Goal: Communication & Community: Answer question/provide support

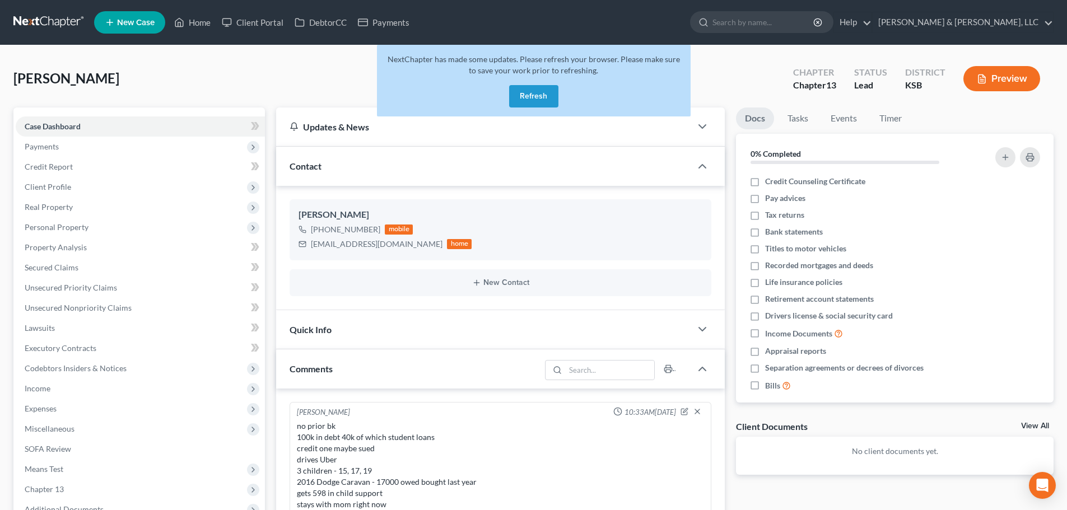
select select "0"
click at [192, 26] on link "Home" at bounding box center [193, 22] width 48 height 20
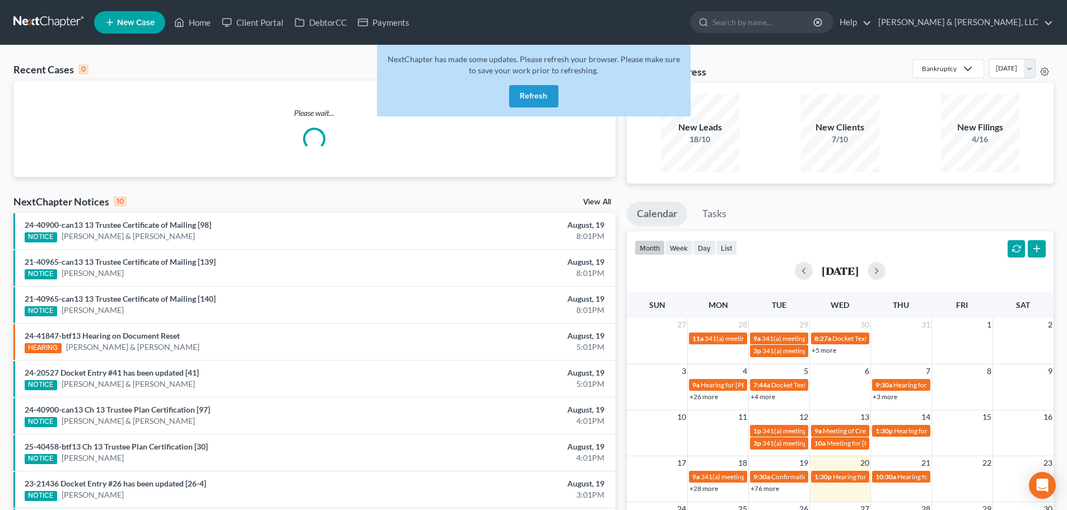
click at [525, 104] on button "Refresh" at bounding box center [533, 96] width 49 height 22
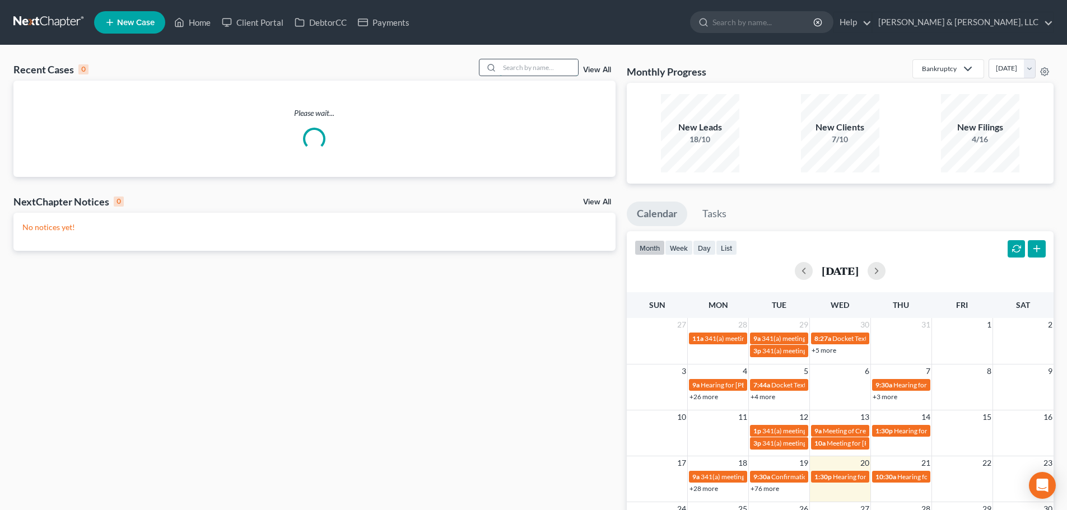
click at [522, 73] on input "search" at bounding box center [538, 67] width 78 height 16
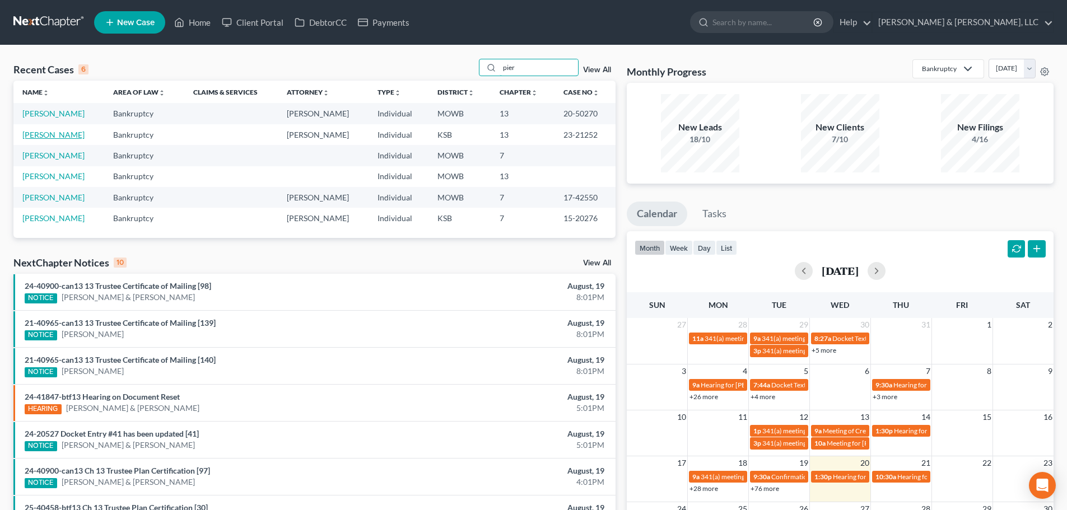
type input "pier"
click at [38, 135] on link "[PERSON_NAME]" at bounding box center [53, 135] width 62 height 10
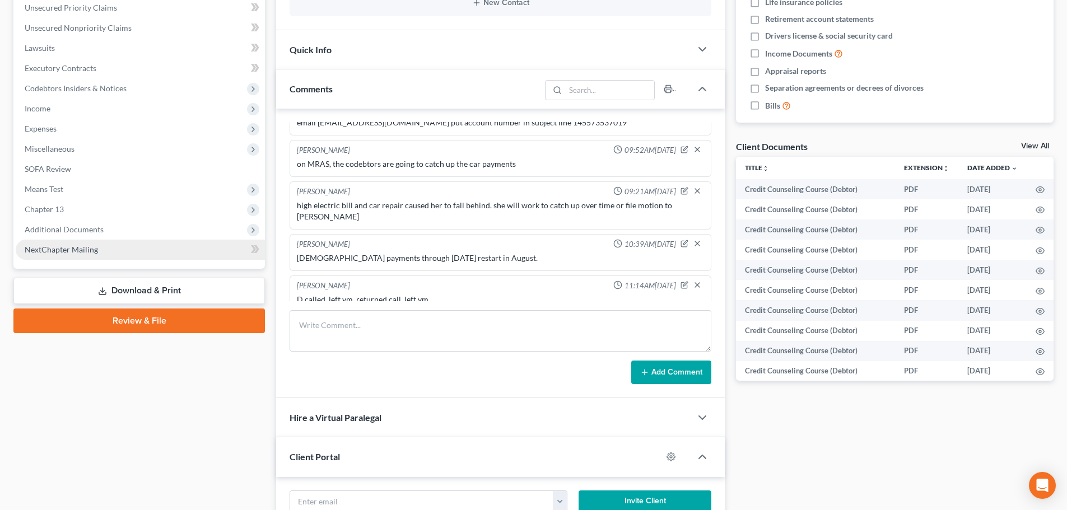
scroll to position [1121, 0]
click at [84, 226] on span "Additional Documents" at bounding box center [64, 230] width 79 height 10
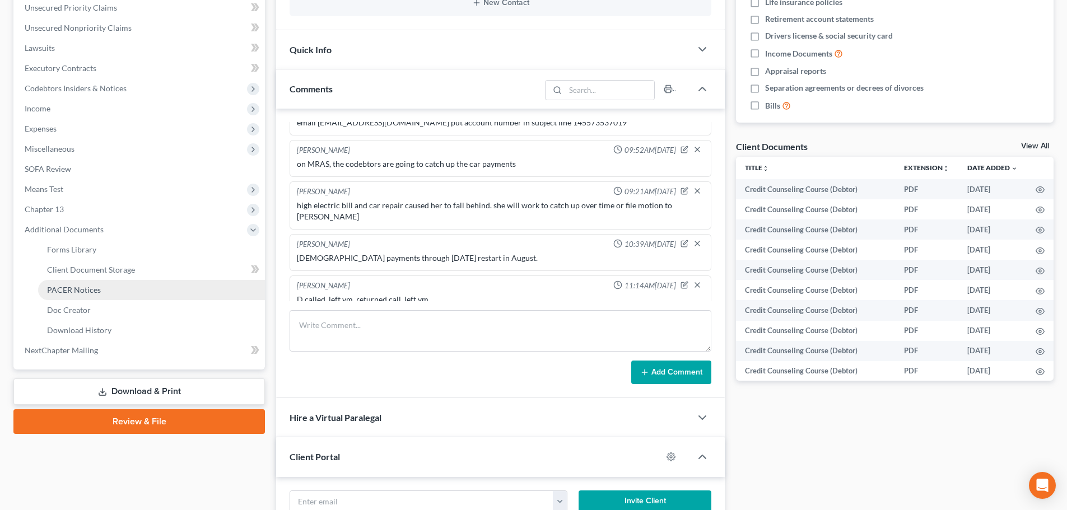
click at [71, 287] on span "PACER Notices" at bounding box center [74, 290] width 54 height 10
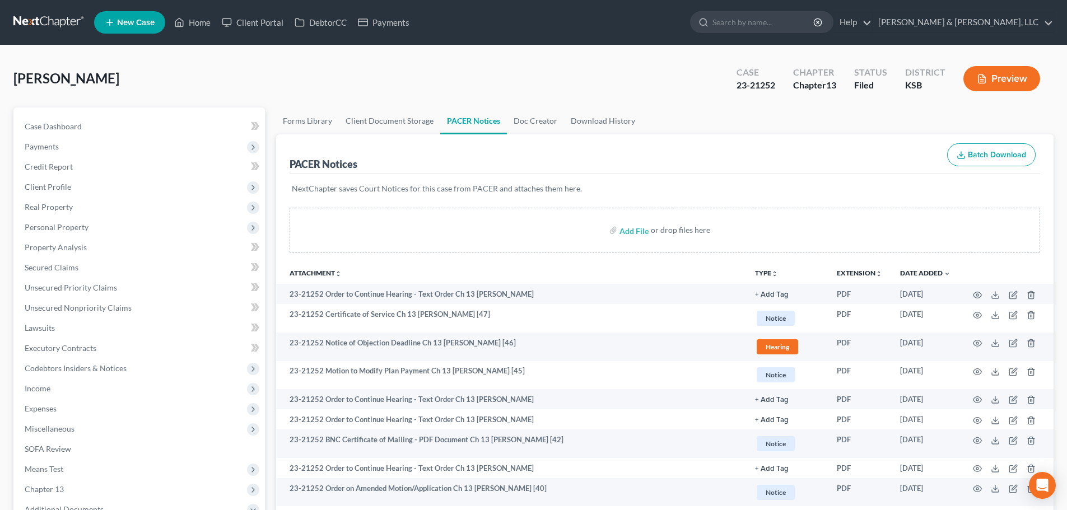
scroll to position [56, 0]
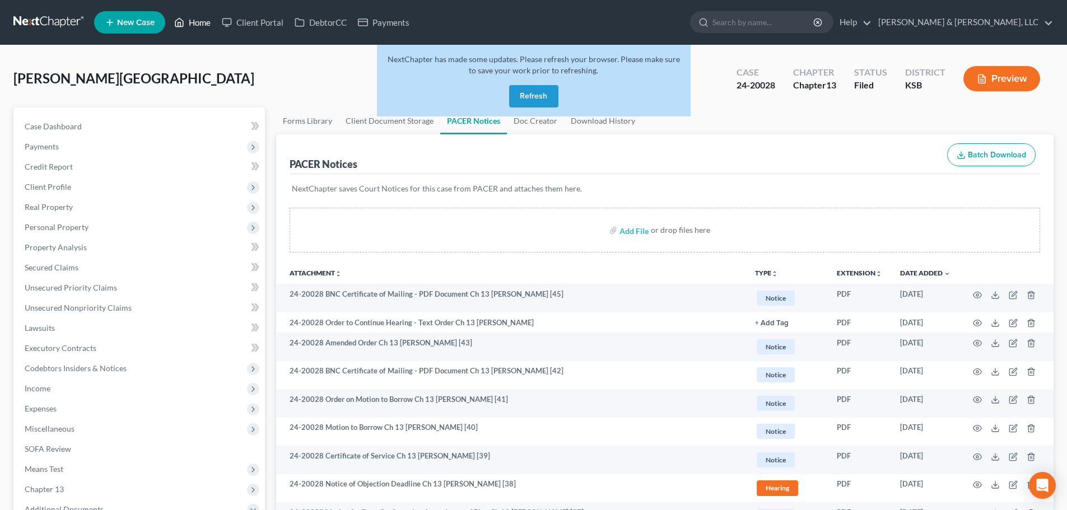
click at [193, 22] on link "Home" at bounding box center [193, 22] width 48 height 20
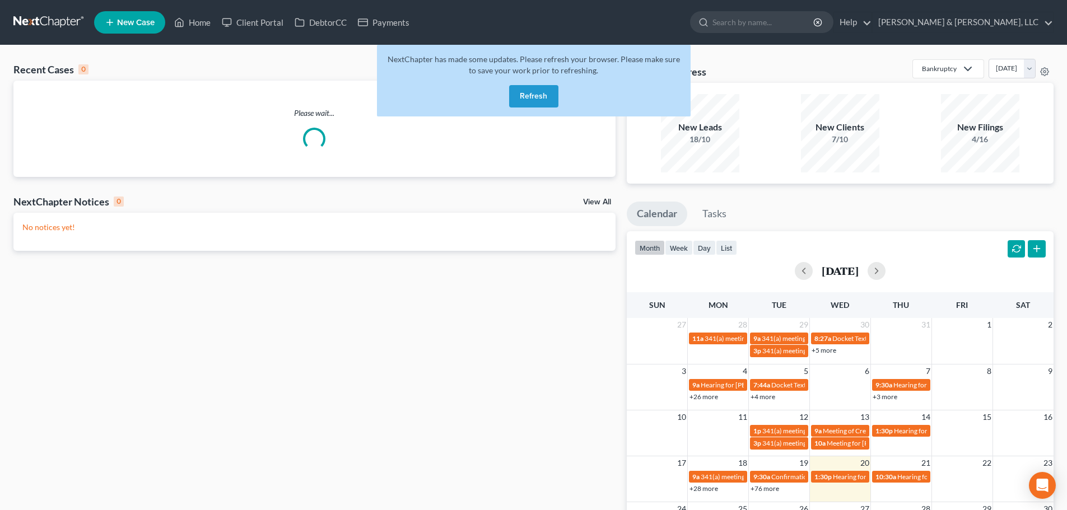
click at [547, 98] on button "Refresh" at bounding box center [533, 96] width 49 height 22
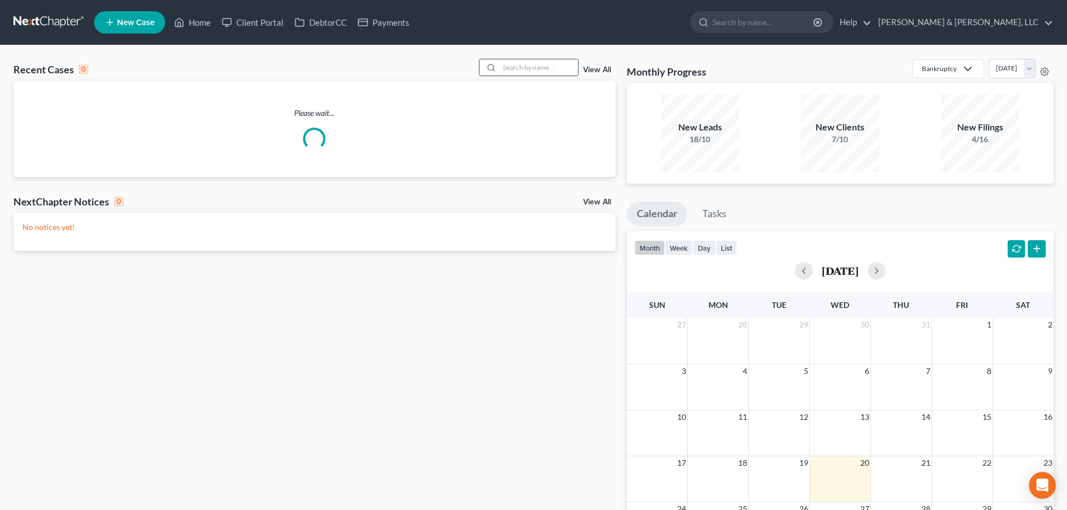
click at [534, 69] on input "search" at bounding box center [538, 67] width 78 height 16
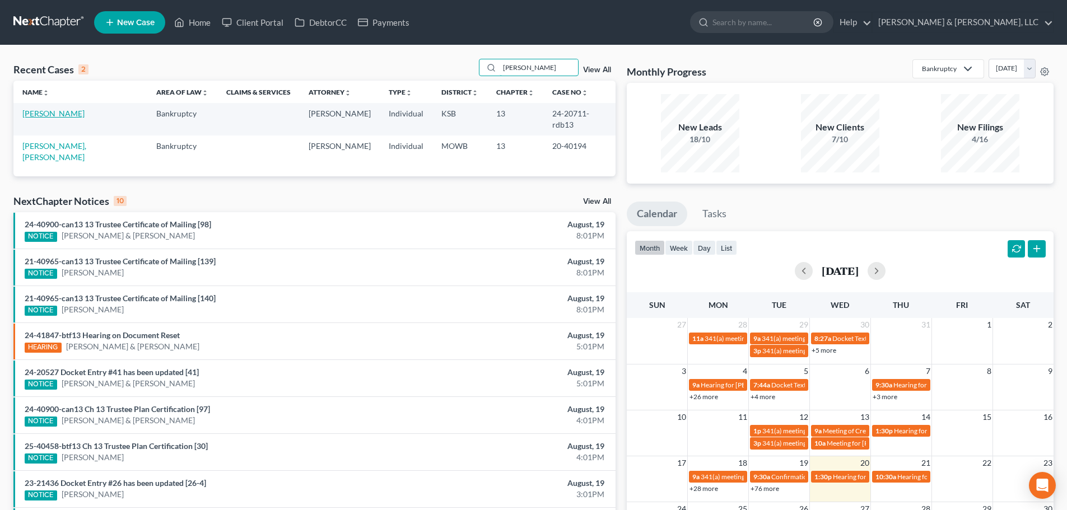
type input "hendrix"
click at [24, 115] on link "Hendrix, Fonda" at bounding box center [53, 114] width 62 height 10
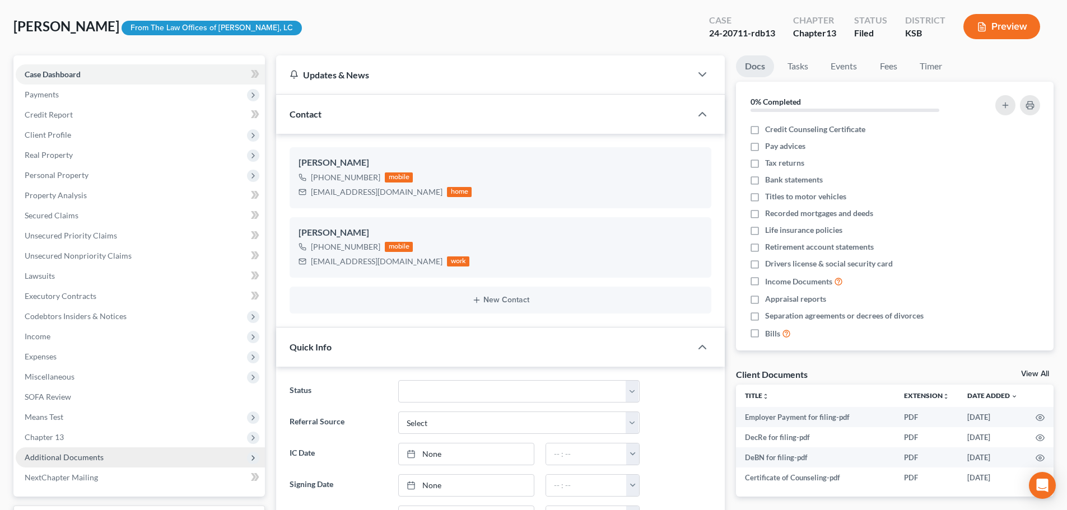
scroll to position [112, 0]
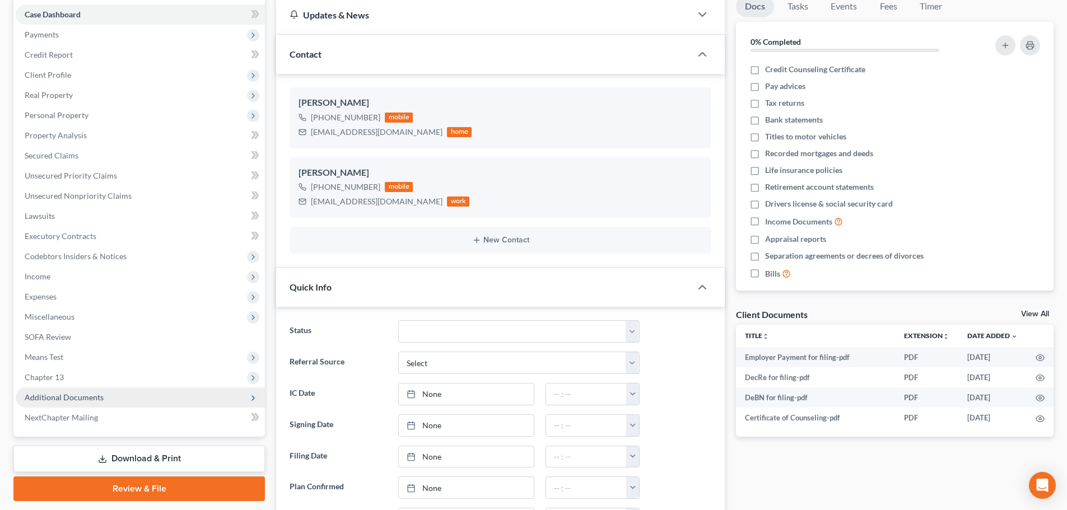
click at [69, 404] on span "Additional Documents" at bounding box center [140, 397] width 249 height 20
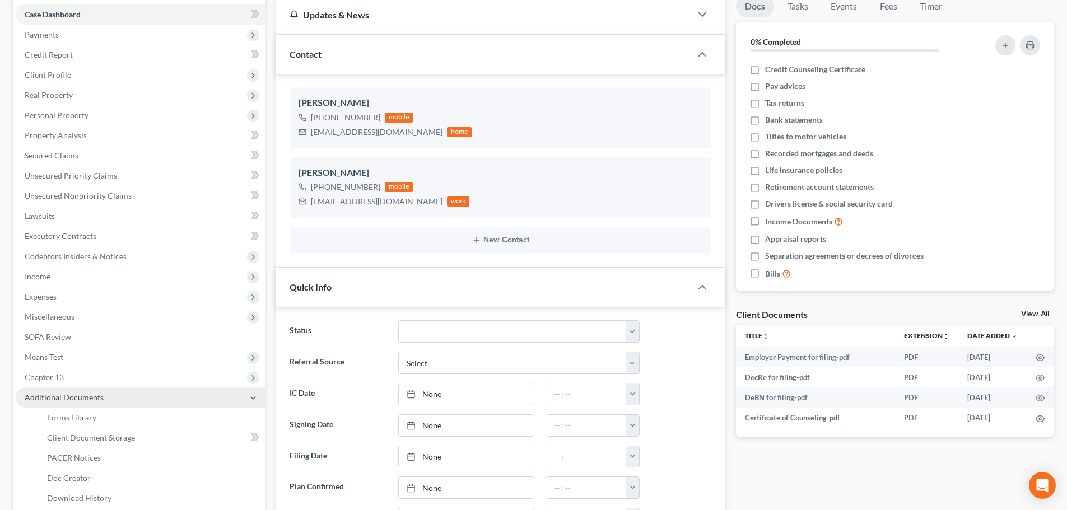
scroll to position [129, 0]
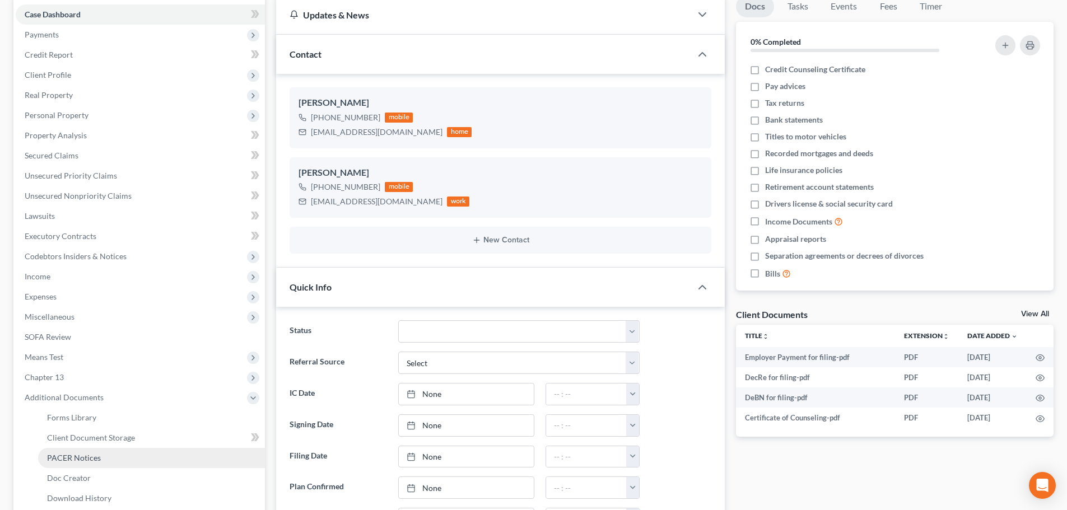
click at [64, 455] on span "PACER Notices" at bounding box center [74, 458] width 54 height 10
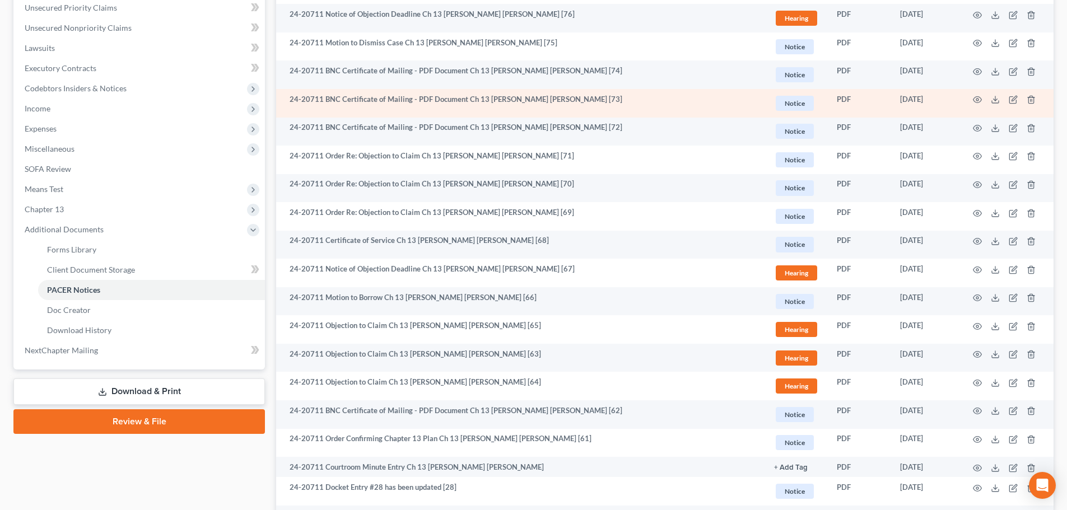
scroll to position [224, 0]
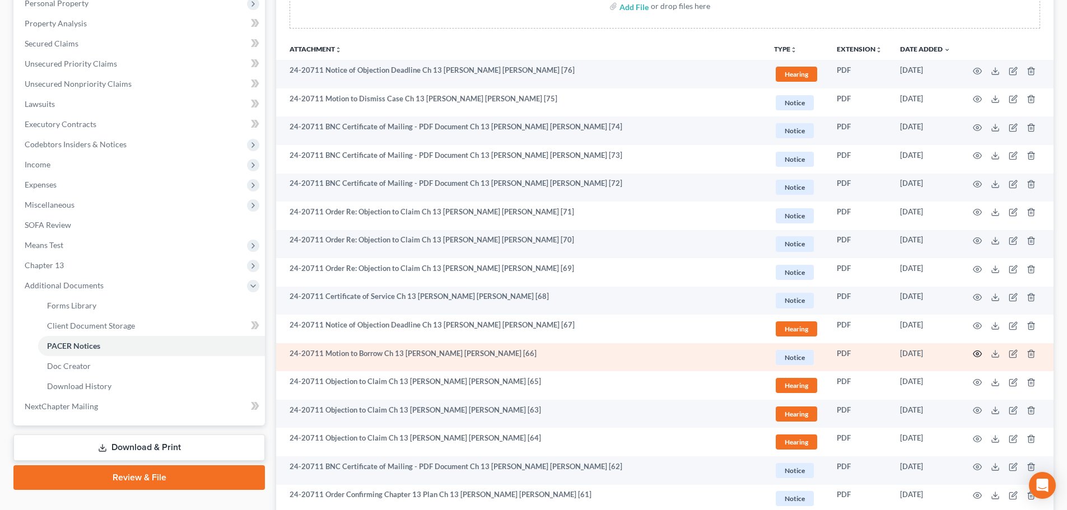
click at [975, 351] on icon "button" at bounding box center [976, 353] width 9 height 9
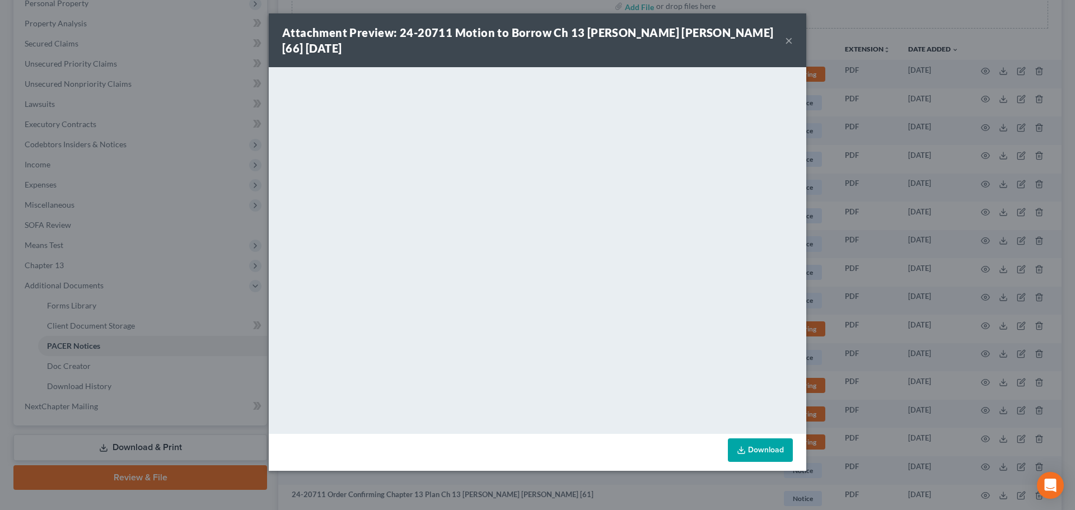
click at [789, 34] on button "×" at bounding box center [789, 40] width 8 height 13
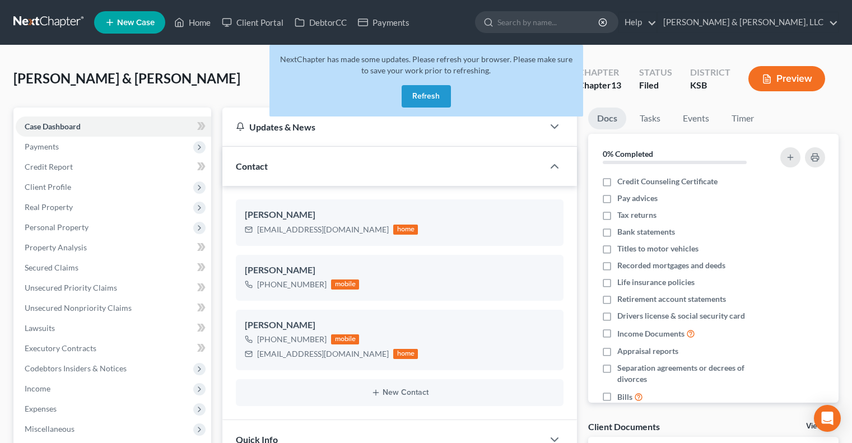
select select "0"
click at [411, 102] on button "Refresh" at bounding box center [425, 96] width 49 height 22
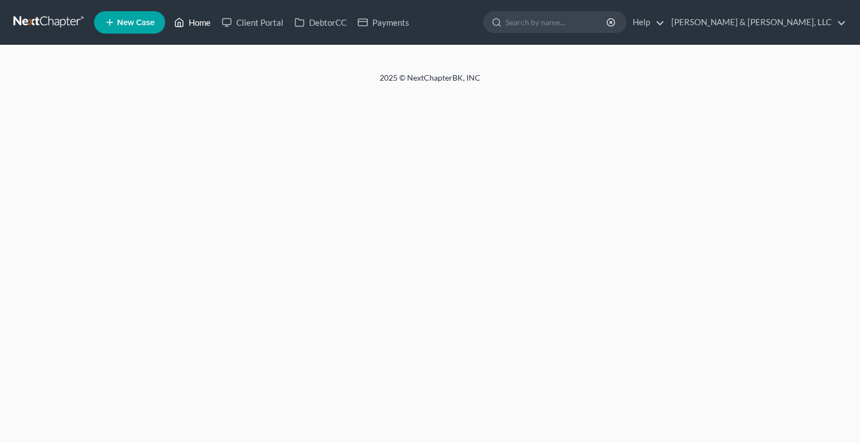
click at [198, 24] on link "Home" at bounding box center [193, 22] width 48 height 20
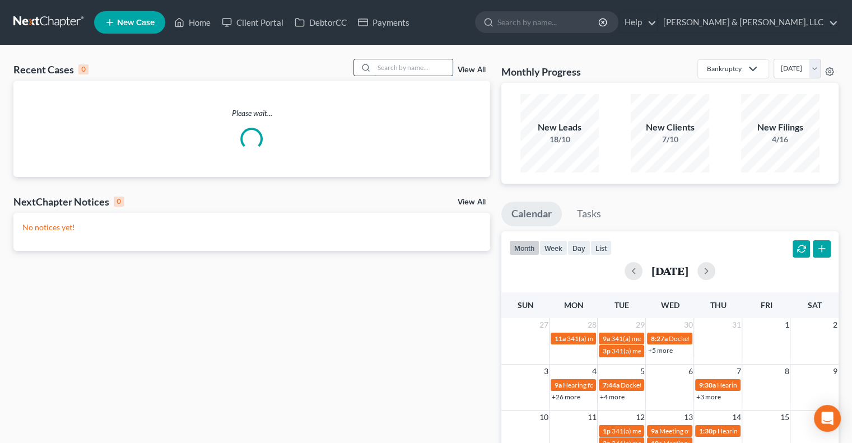
click at [406, 67] on input "search" at bounding box center [413, 67] width 78 height 16
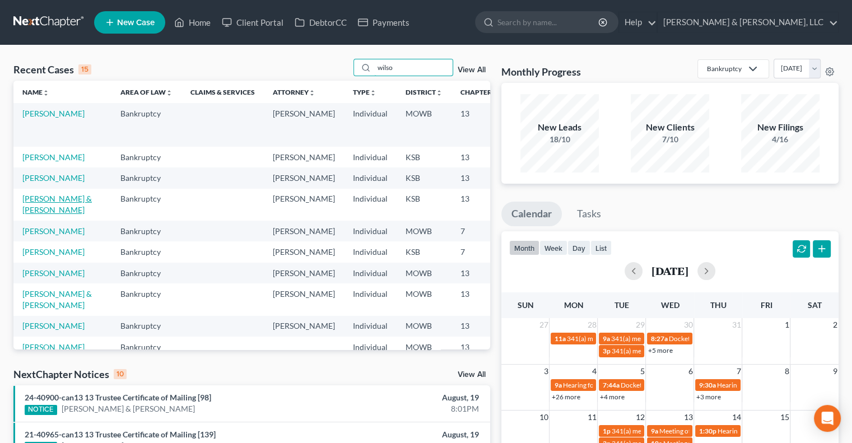
type input "wilso"
click at [30, 214] on link "[PERSON_NAME] & [PERSON_NAME]" at bounding box center [56, 204] width 69 height 21
select select "4"
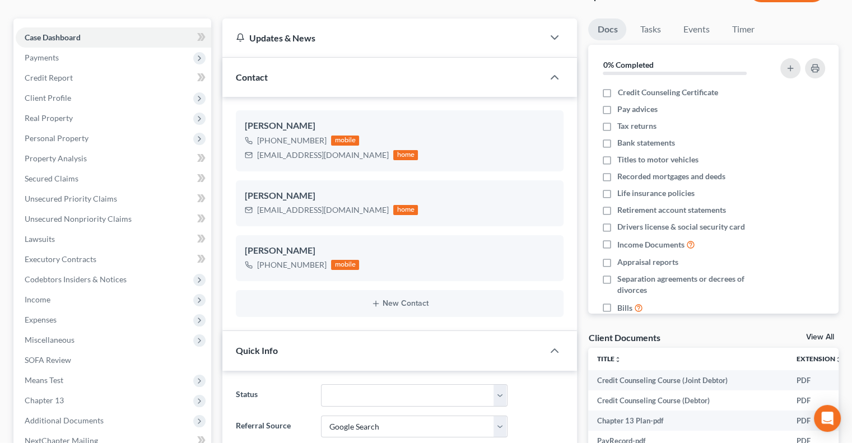
scroll to position [112, 0]
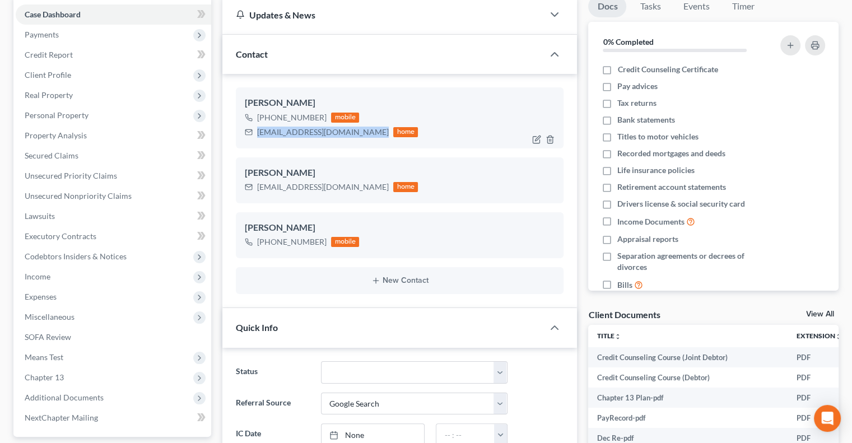
drag, startPoint x: 366, startPoint y: 133, endPoint x: 254, endPoint y: 142, distance: 112.3
click at [254, 142] on div "[PERSON_NAME] [PHONE_NUMBER] mobile [EMAIL_ADDRESS][DOMAIN_NAME] home" at bounding box center [400, 117] width 328 height 60
copy div "[EMAIL_ADDRESS][DOMAIN_NAME]"
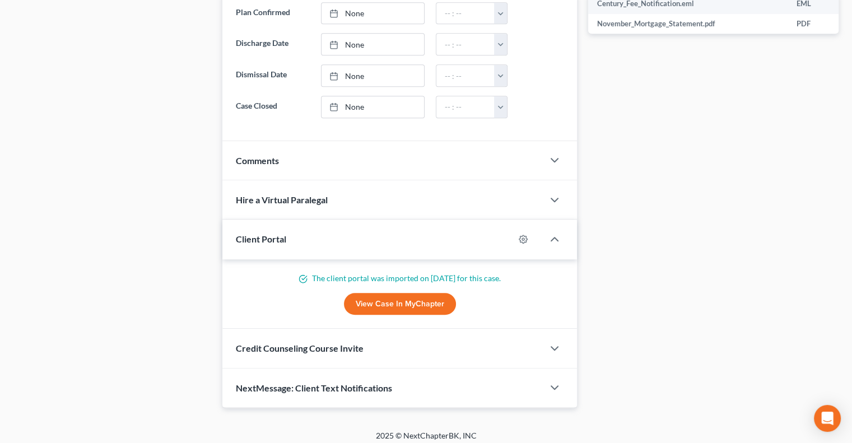
scroll to position [630, 0]
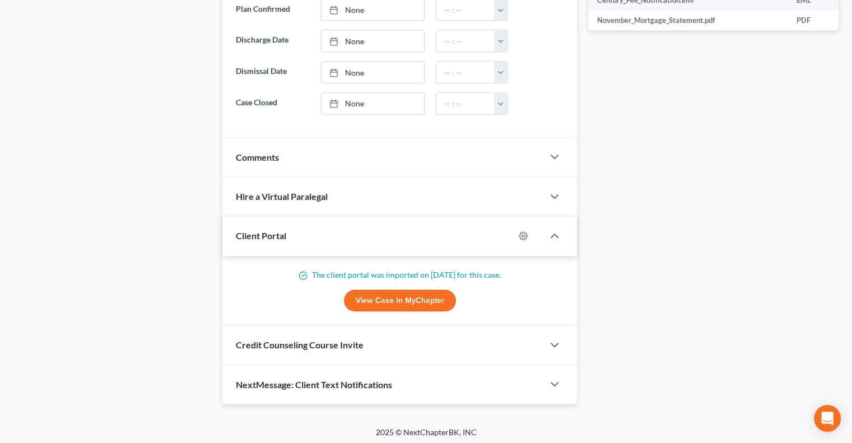
click at [291, 385] on span "NextMessage: Client Text Notifications" at bounding box center [314, 384] width 156 height 11
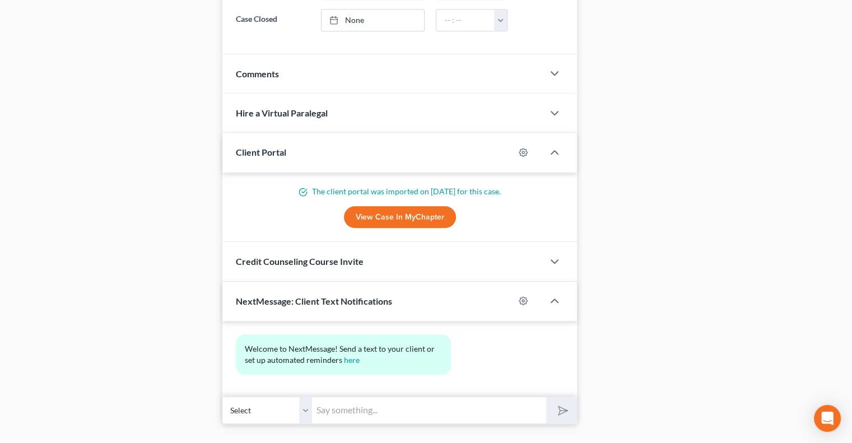
scroll to position [733, 0]
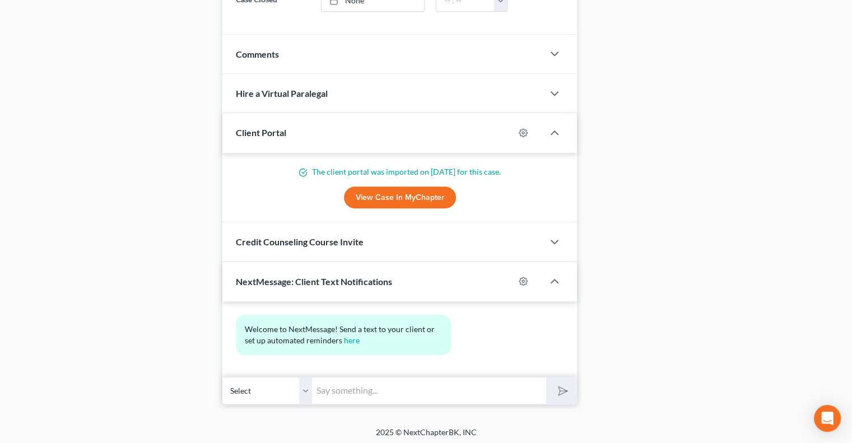
click at [352, 398] on input "text" at bounding box center [429, 390] width 234 height 27
type input "[EMAIL_ADDRESS][DOMAIN_NAME]"
click at [560, 387] on icon "submit" at bounding box center [561, 390] width 16 height 16
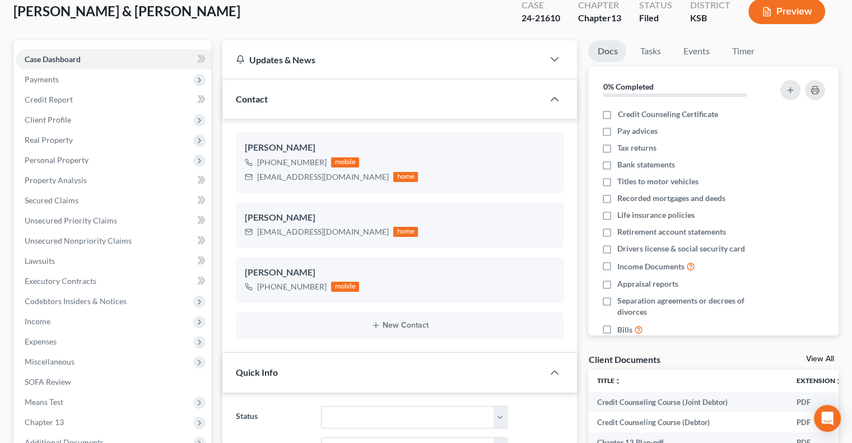
scroll to position [62, 0]
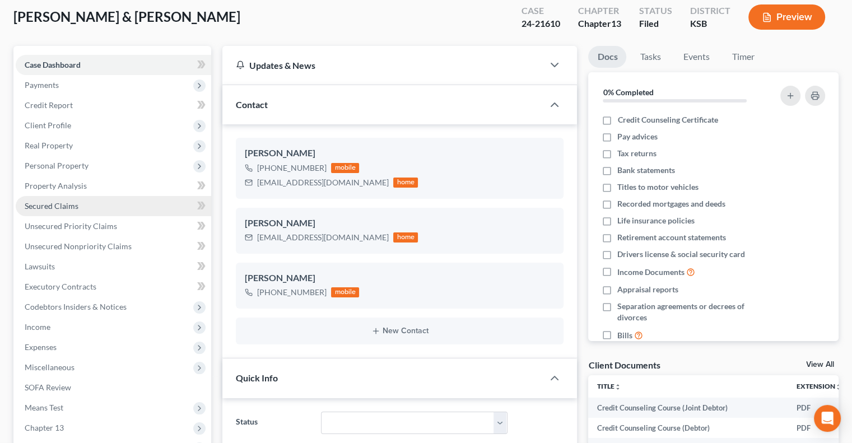
click at [74, 209] on span "Secured Claims" at bounding box center [52, 206] width 54 height 10
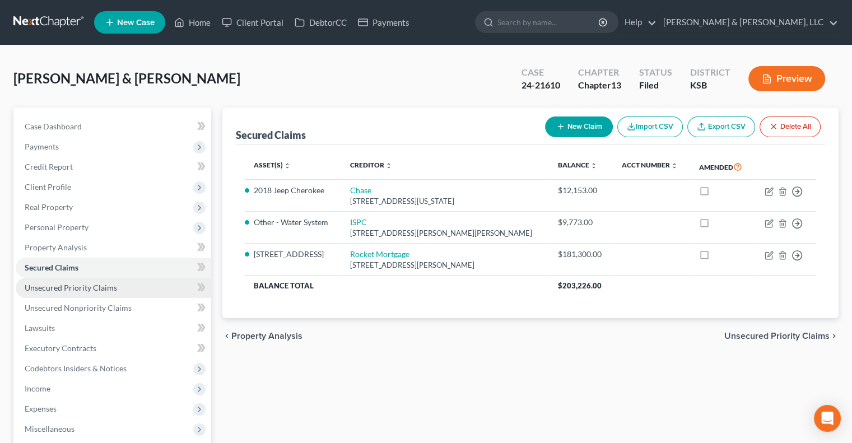
click at [80, 286] on span "Unsecured Priority Claims" at bounding box center [71, 288] width 92 height 10
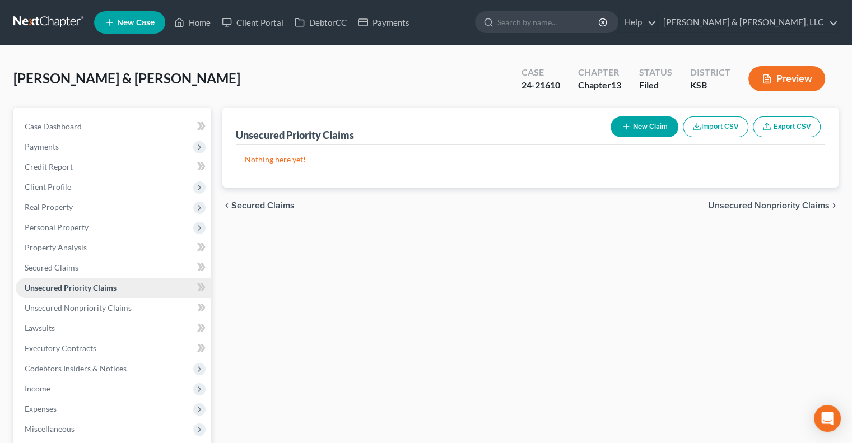
click at [48, 289] on span "Unsecured Priority Claims" at bounding box center [71, 288] width 92 height 10
